Goal: Task Accomplishment & Management: Complete application form

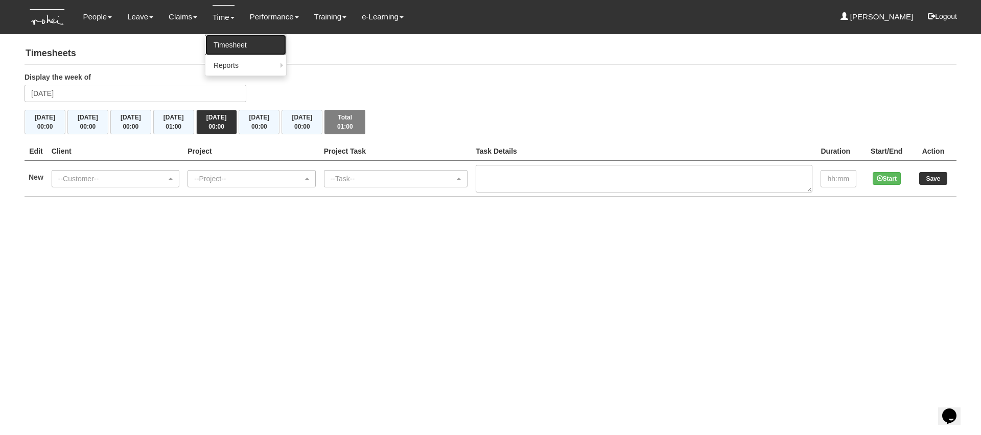
click at [219, 42] on link "Timesheet" at bounding box center [245, 45] width 81 height 20
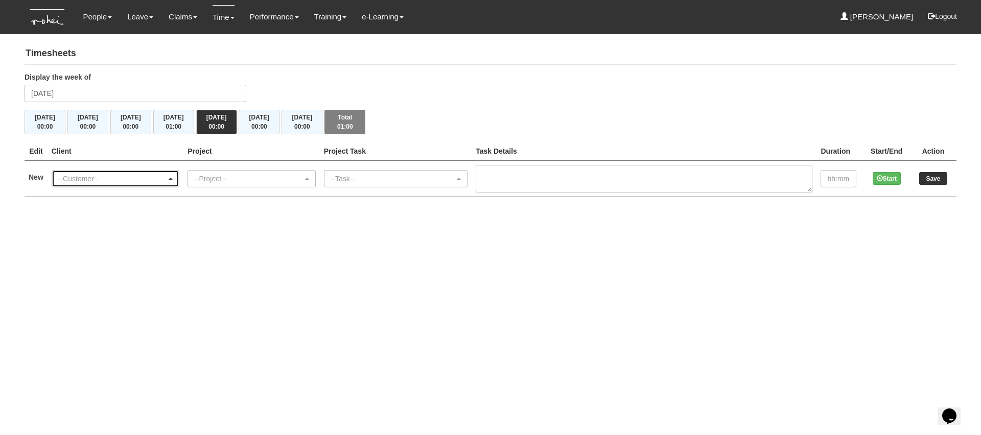
click at [173, 179] on div "--Customer--" at bounding box center [115, 179] width 114 height 10
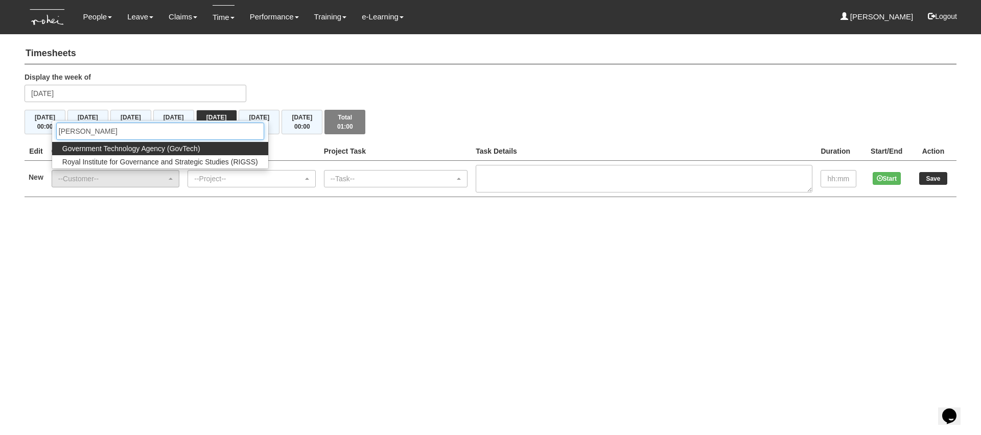
type input "gov"
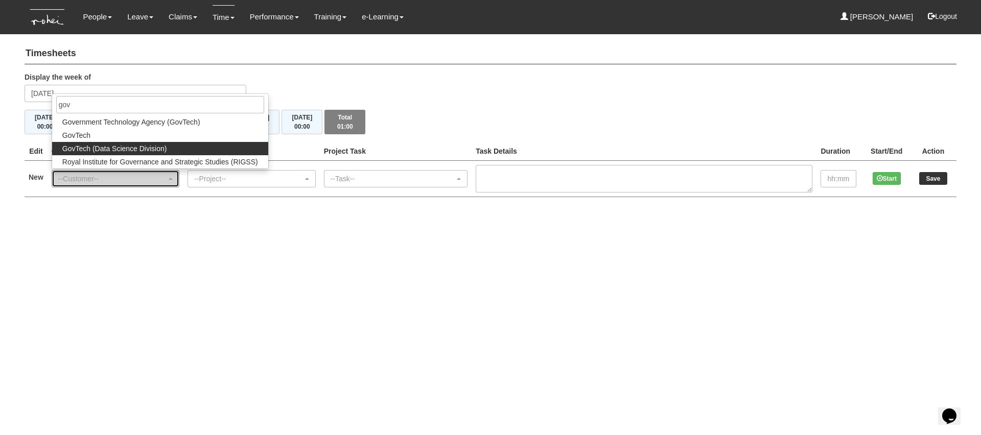
select select "468"
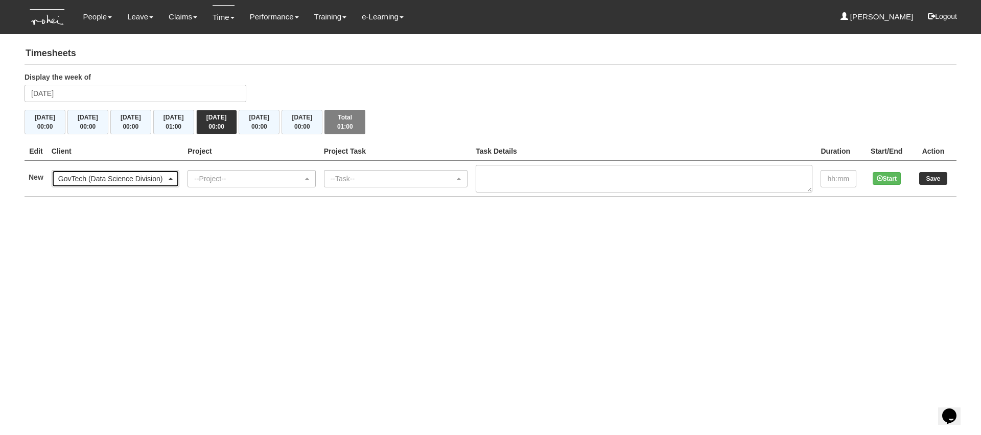
click at [147, 177] on div "GovTech (Data Science Division)" at bounding box center [112, 179] width 108 height 10
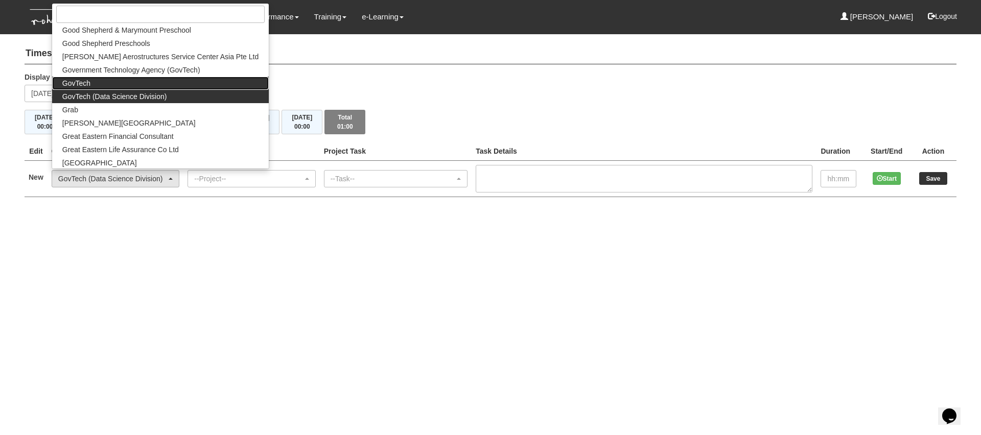
click at [136, 80] on link "GovTech" at bounding box center [160, 83] width 217 height 13
select select "427"
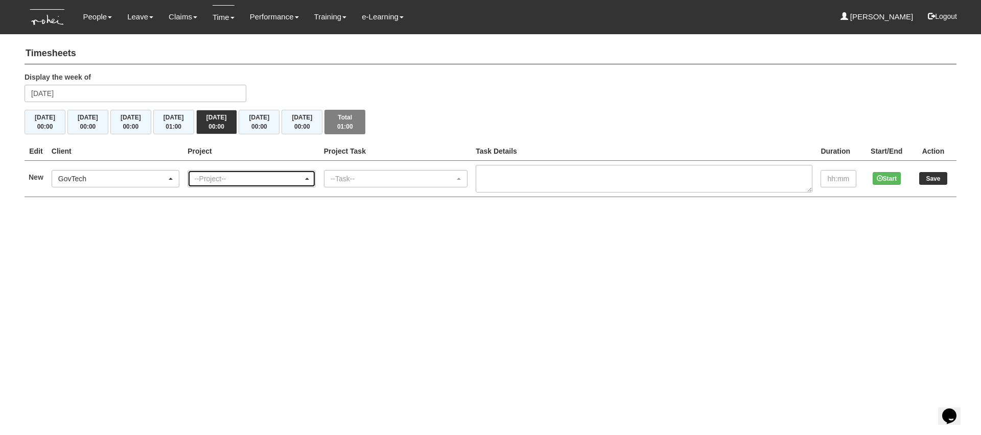
click at [243, 178] on div "--Project--" at bounding box center [248, 179] width 108 height 10
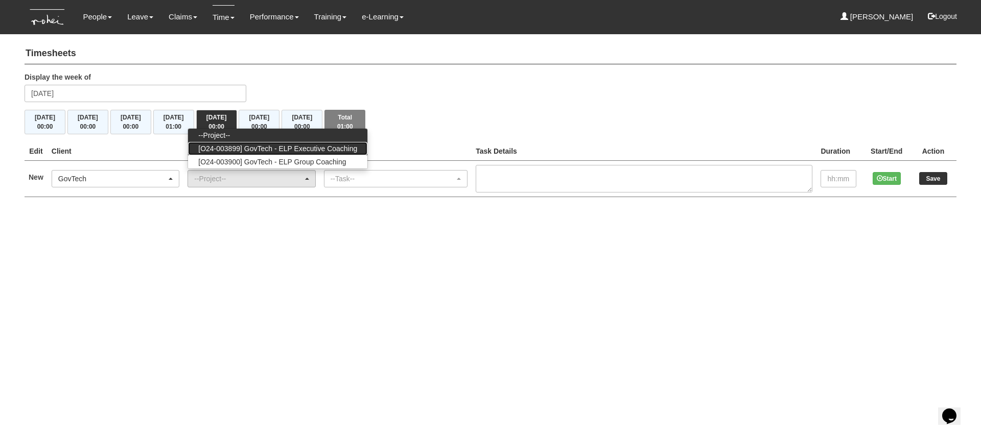
click at [269, 150] on span "[O24-003899] GovTech - ELP Executive Coaching" at bounding box center [277, 149] width 159 height 10
select select "2540"
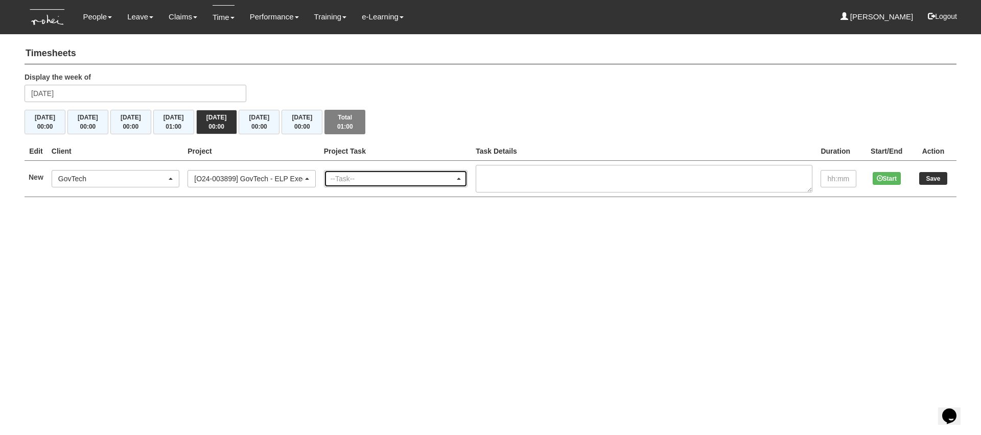
click at [374, 183] on div "--Task--" at bounding box center [392, 179] width 124 height 10
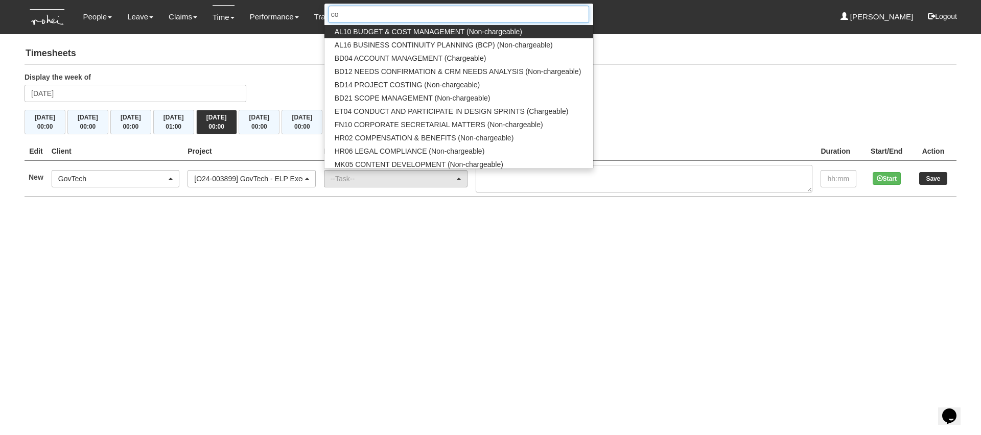
type input "coa"
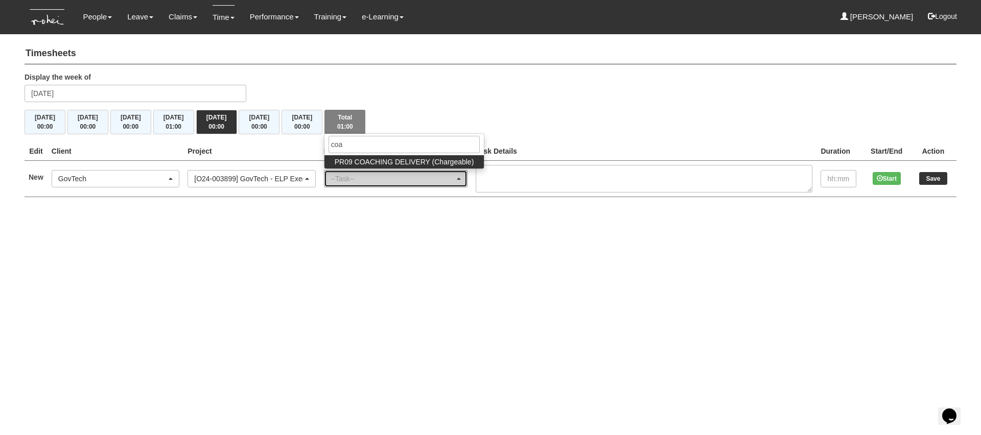
select select "150"
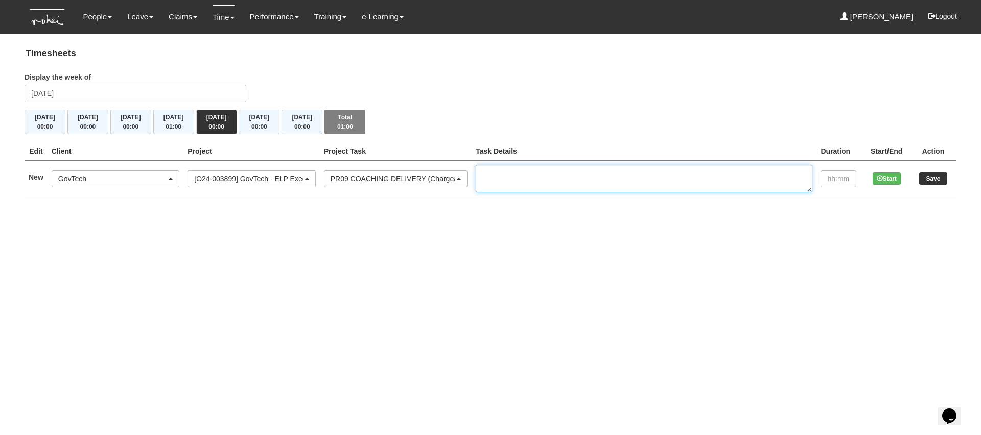
click at [596, 177] on textarea at bounding box center [643, 179] width 337 height 28
paste textarea "EC1/2 GovTech Cohort 13 Arthur NG"
paste textarea "EC2/2 GovTech Cohort 8 Wayne KOK"
click at [660, 170] on textarea "EC1/2 GovTech Cohort 13 Arthur NG EC2/2 GovTech Cohort 8 Wayne KOK" at bounding box center [643, 179] width 337 height 28
paste textarea "Desmond KOH"
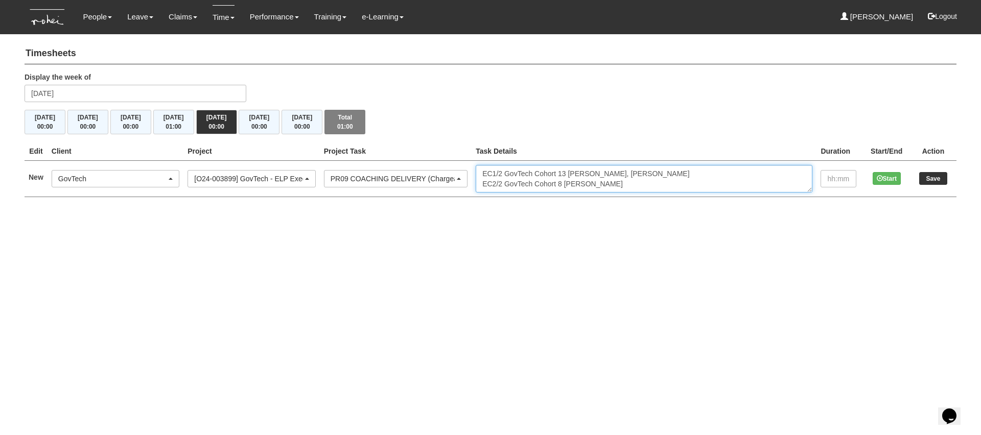
click at [653, 187] on textarea "EC1/2 GovTech Cohort 13 Arthur NG, Desmond KOH EC2/2 GovTech Cohort 8 Wayne KOK" at bounding box center [643, 179] width 337 height 28
paste textarea "Sebastian LEE"
drag, startPoint x: 702, startPoint y: 182, endPoint x: 493, endPoint y: 182, distance: 208.9
click at [493, 182] on tr "New --Customer-- (N/A) _ROHEI Internal 3M ASIA PACIFIC PRIVATE LTD 58.com AbbVi…" at bounding box center [491, 178] width 932 height 36
type textarea "EC1/2 GovTech Cohort 13 Arthur NG, Desmond KOH"
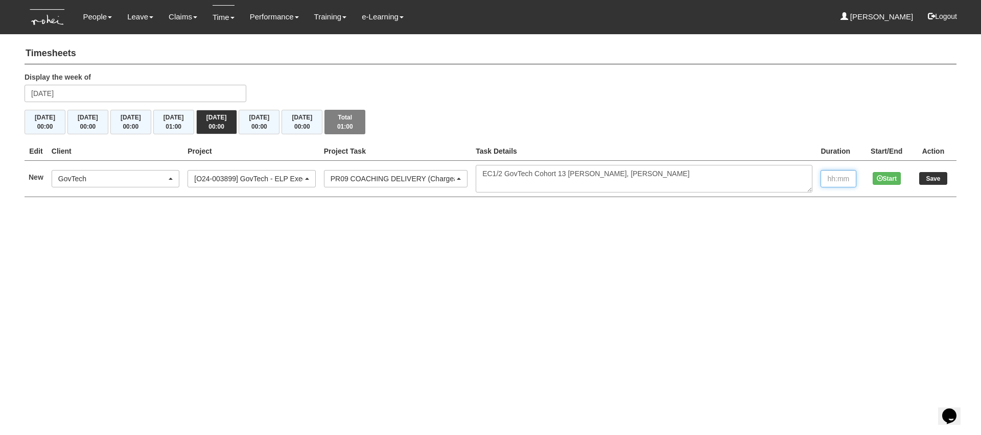
click at [831, 183] on input "text" at bounding box center [838, 178] width 36 height 17
type input "2:00"
click at [935, 176] on input "Save" at bounding box center [933, 178] width 28 height 13
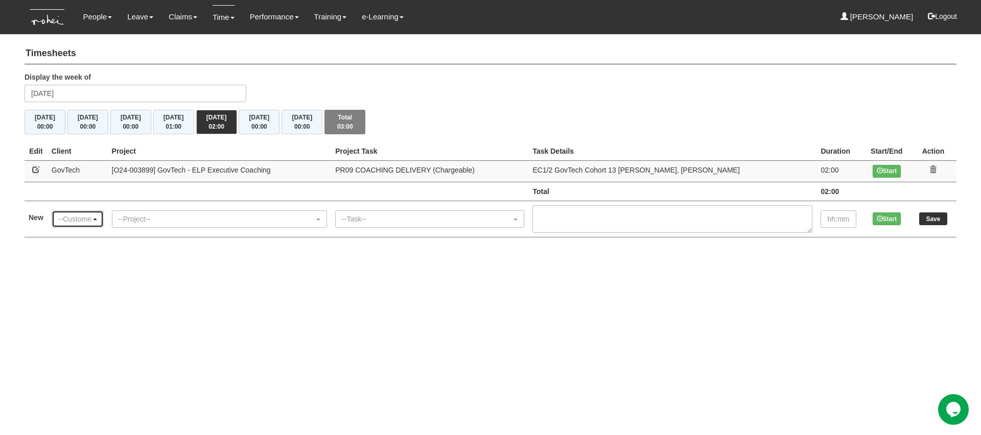
click at [90, 219] on div "--Customer--" at bounding box center [74, 219] width 33 height 10
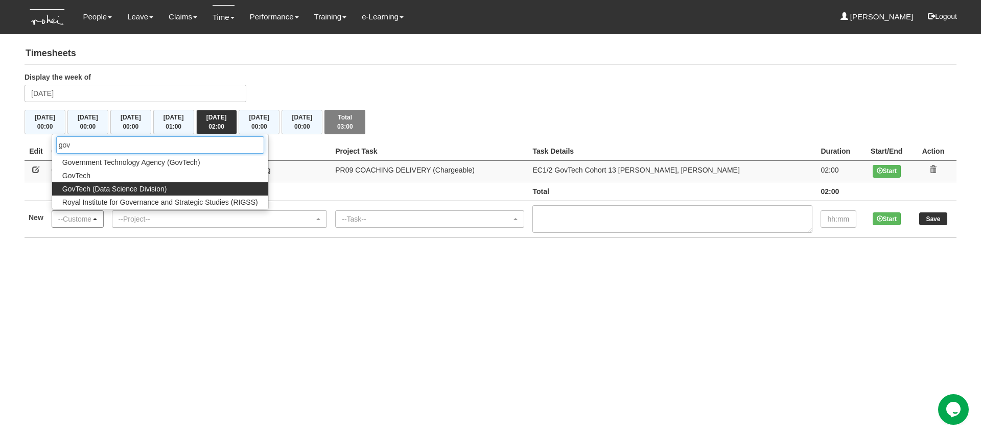
type input "gov"
select select "468"
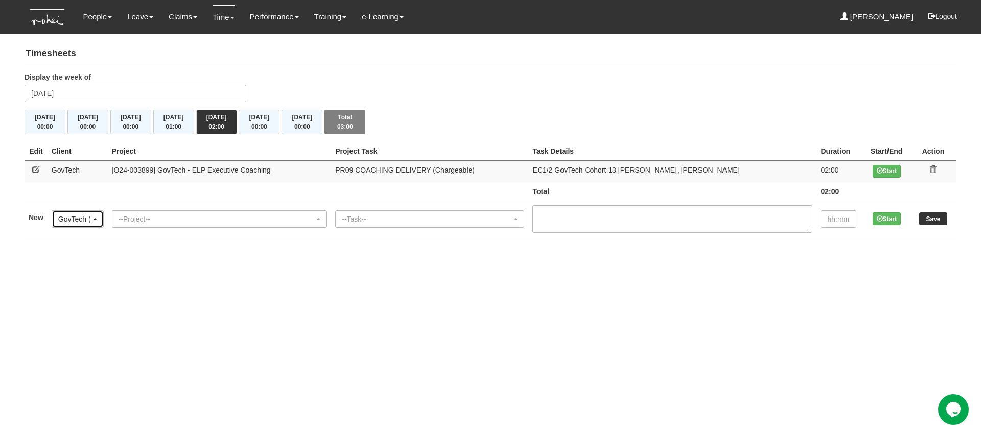
click at [103, 219] on div "GovTech (Data Science Division)" at bounding box center [77, 219] width 51 height 16
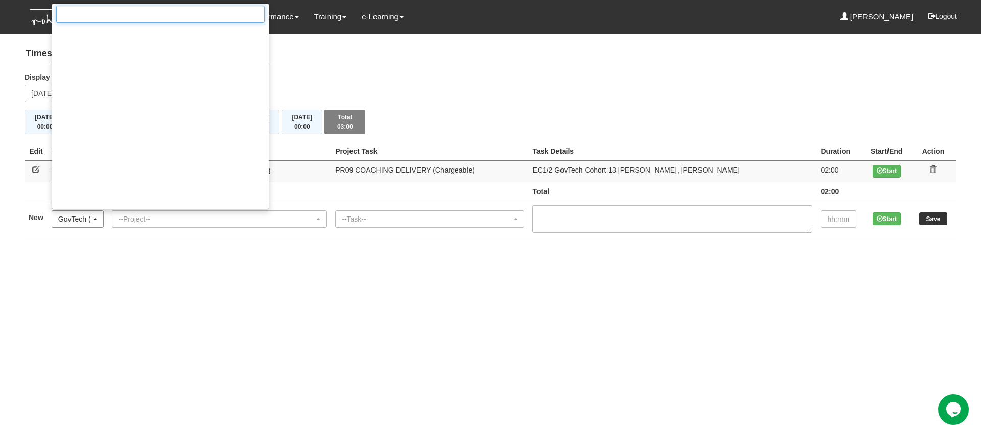
scroll to position [3128, 0]
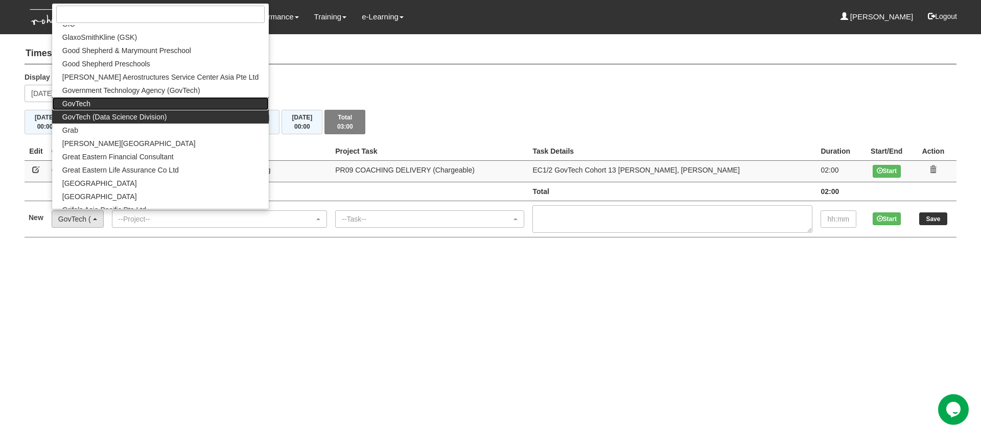
click at [122, 105] on link "GovTech" at bounding box center [160, 103] width 217 height 13
select select "427"
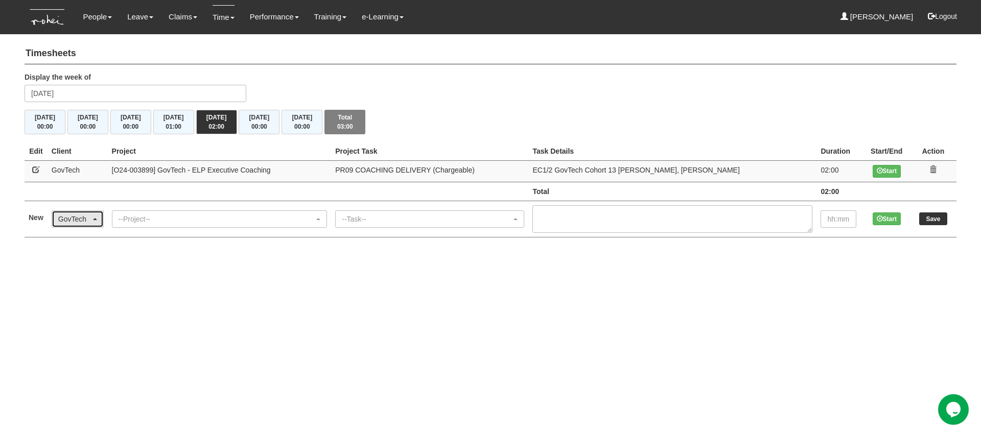
scroll to position [0, 0]
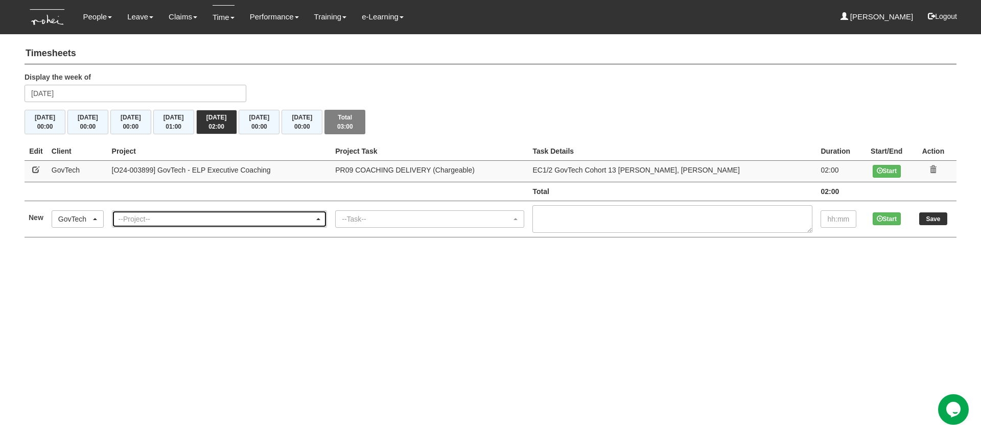
click at [184, 221] on div "--Project--" at bounding box center [216, 219] width 196 height 10
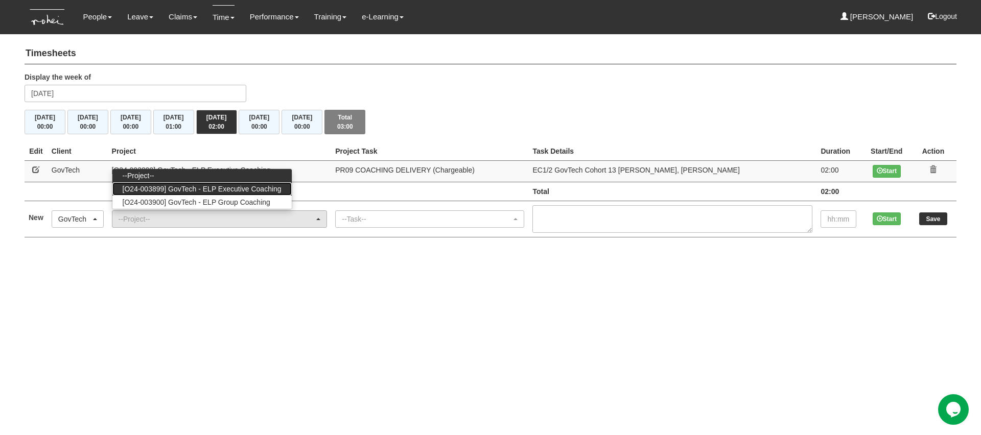
click at [196, 191] on span "[O24-003899] GovTech - ELP Executive Coaching" at bounding box center [202, 189] width 159 height 10
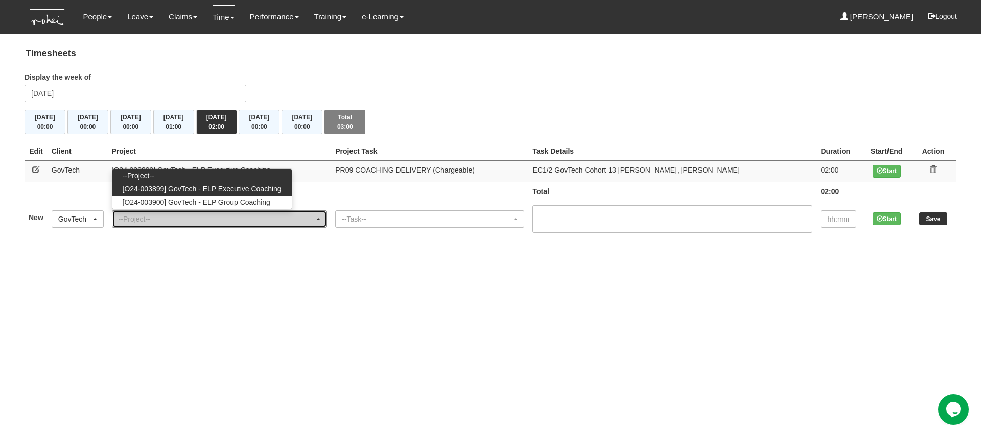
select select "2540"
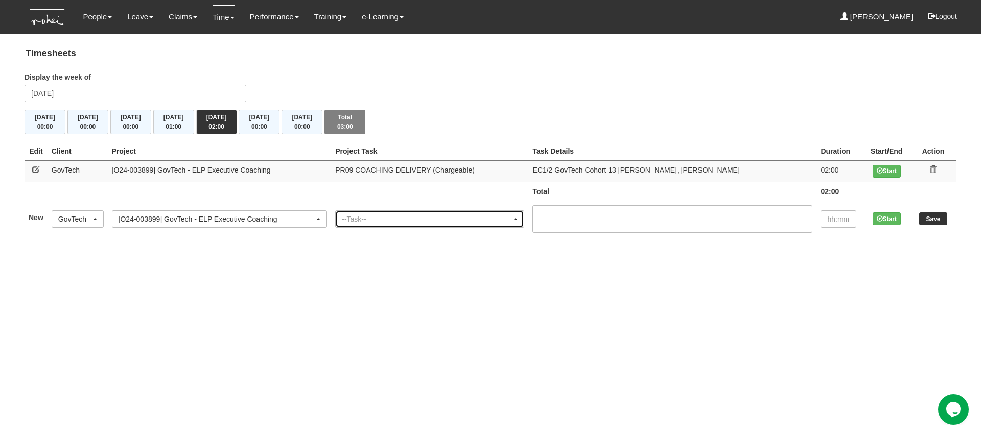
click at [388, 221] on div "--Task--" at bounding box center [427, 219] width 170 height 10
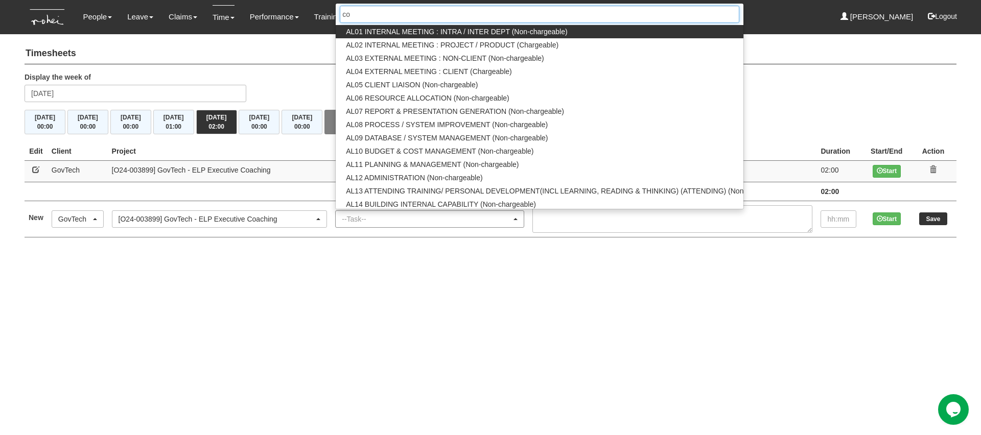
type input "coa"
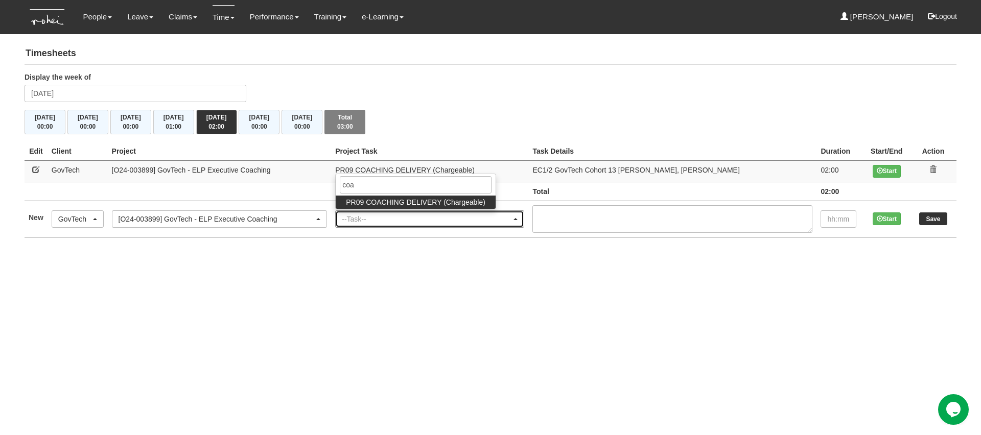
select select "150"
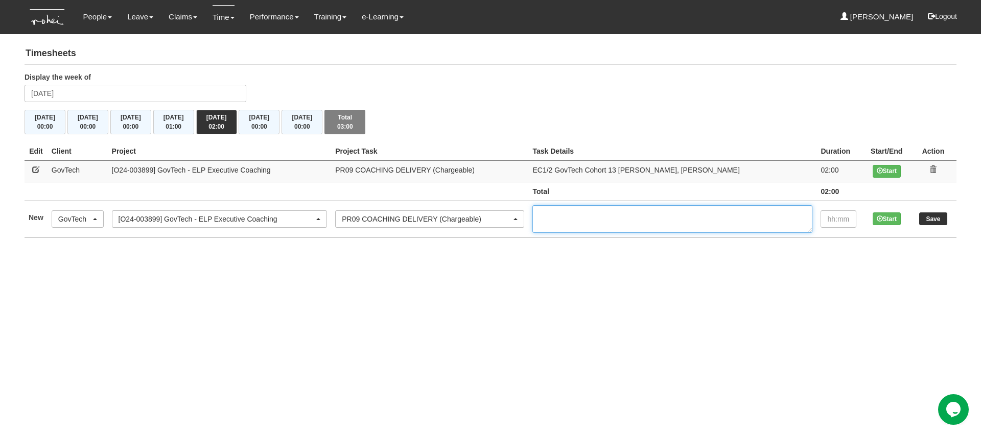
click at [619, 208] on textarea at bounding box center [672, 219] width 280 height 28
paste textarea "EC2/2 GovTech Cohort 8 Wayne KOK, Sebastian LEE"
type textarea "EC2/2 GovTech Cohort 8 Wayne KOK, Sebastian LEE"
click at [837, 221] on input "text" at bounding box center [838, 218] width 36 height 17
type input "2:00"
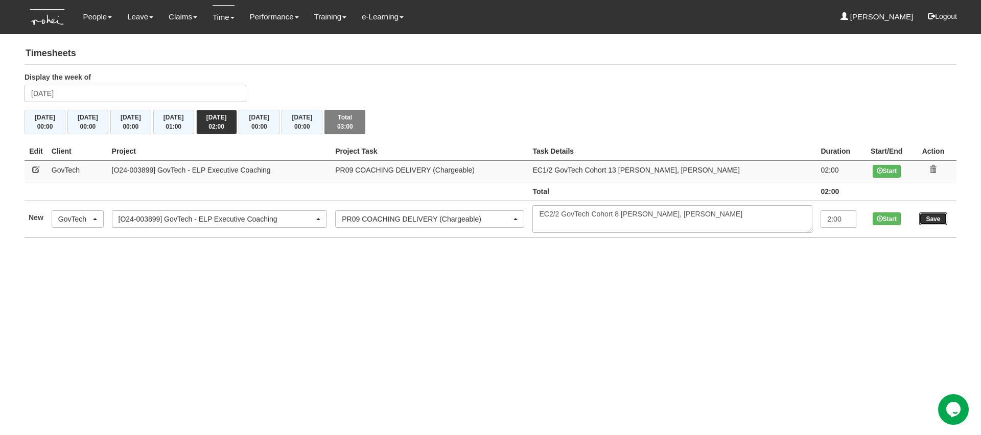
click at [936, 222] on input "Save" at bounding box center [933, 218] width 28 height 13
